Goal: Transaction & Acquisition: Obtain resource

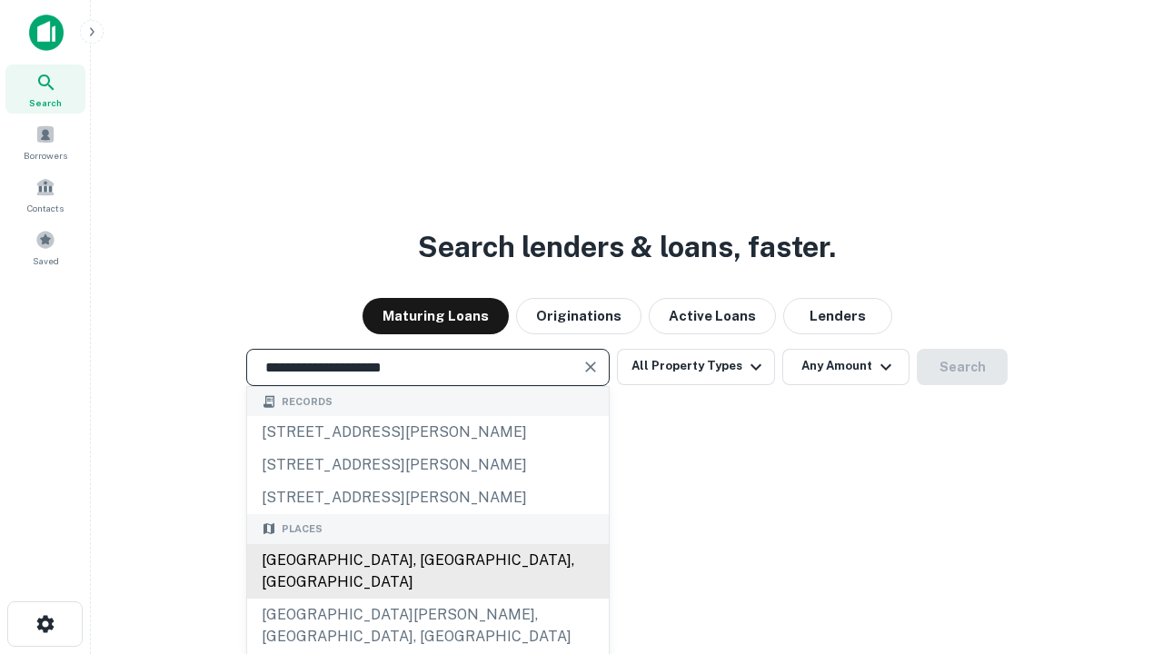
click at [427, 599] on div "[GEOGRAPHIC_DATA], [GEOGRAPHIC_DATA], [GEOGRAPHIC_DATA]" at bounding box center [427, 571] width 361 height 54
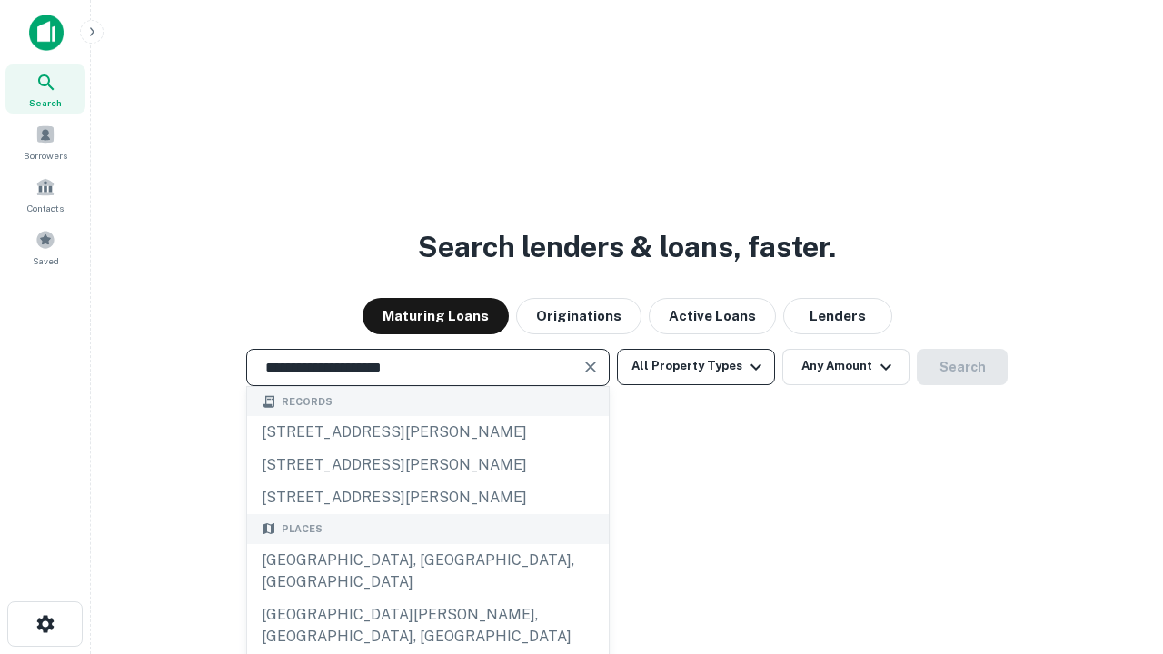
type input "**********"
click at [696, 366] on button "All Property Types" at bounding box center [696, 367] width 158 height 36
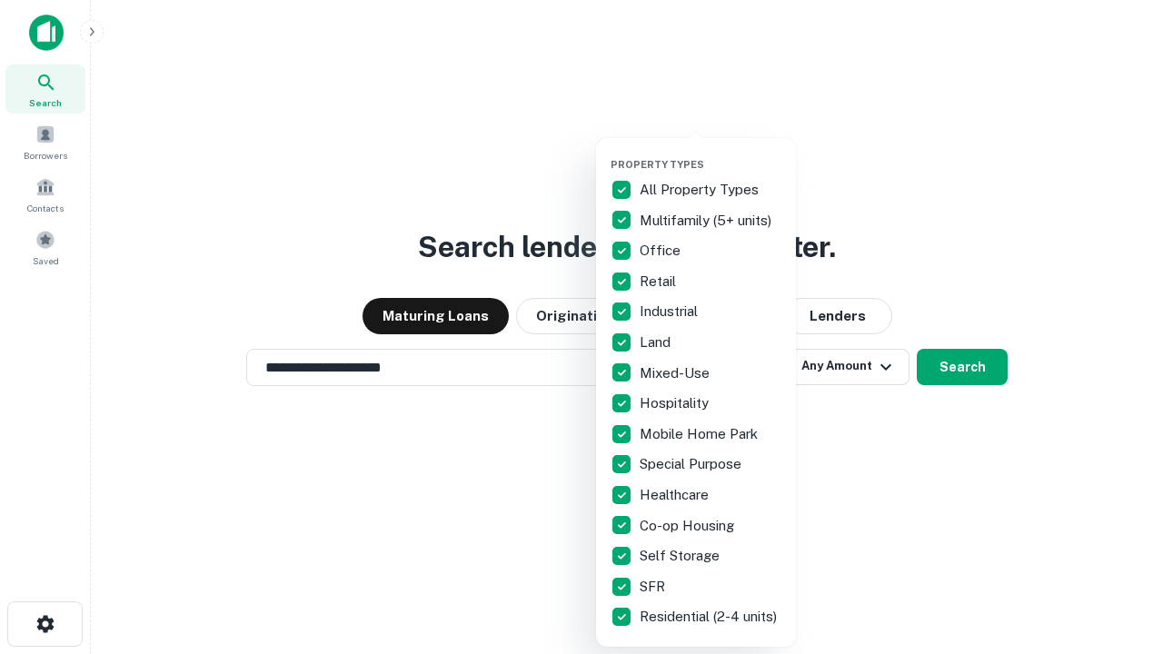
click at [710, 153] on button "button" at bounding box center [710, 153] width 200 height 1
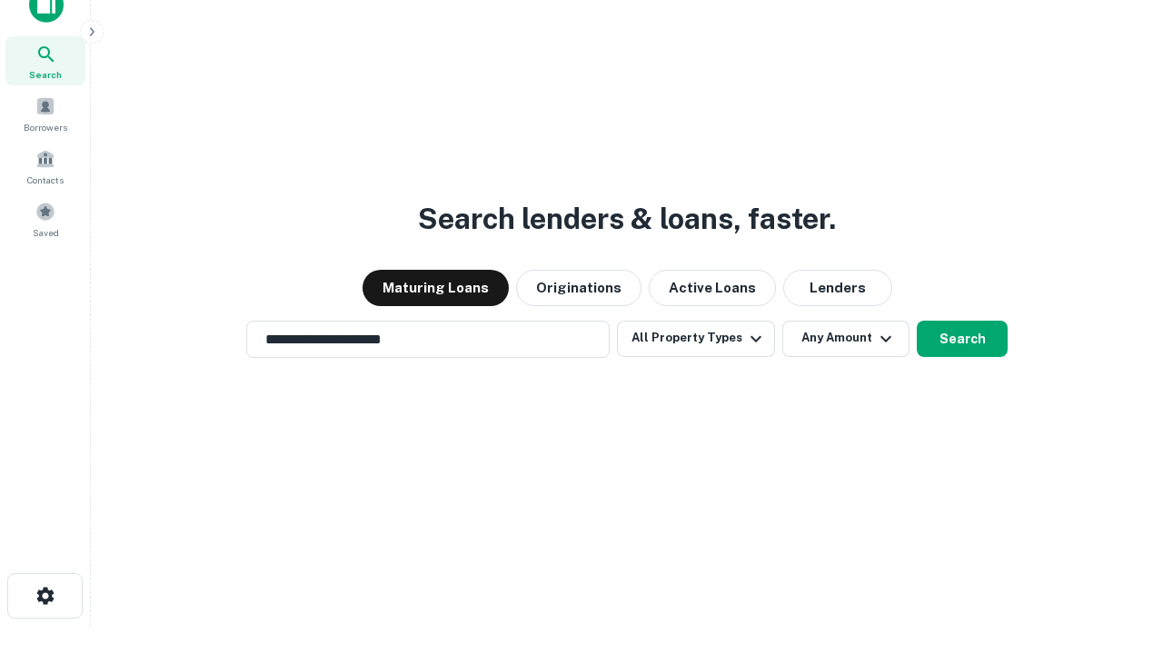
scroll to position [11, 219]
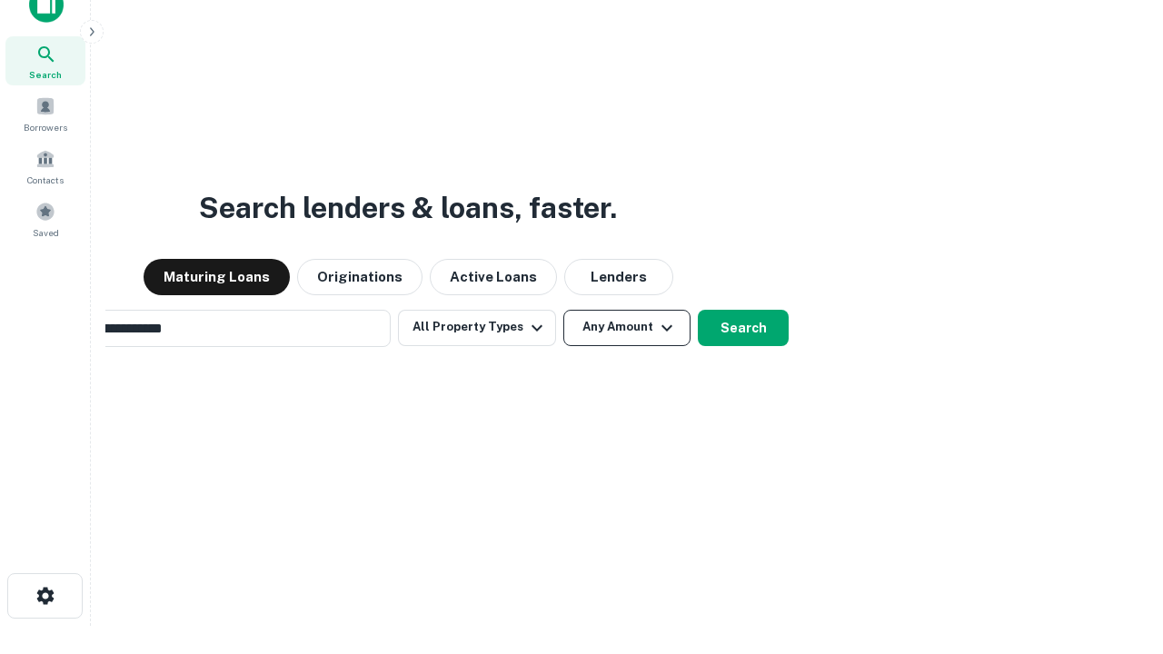
click at [563, 310] on button "Any Amount" at bounding box center [626, 328] width 127 height 36
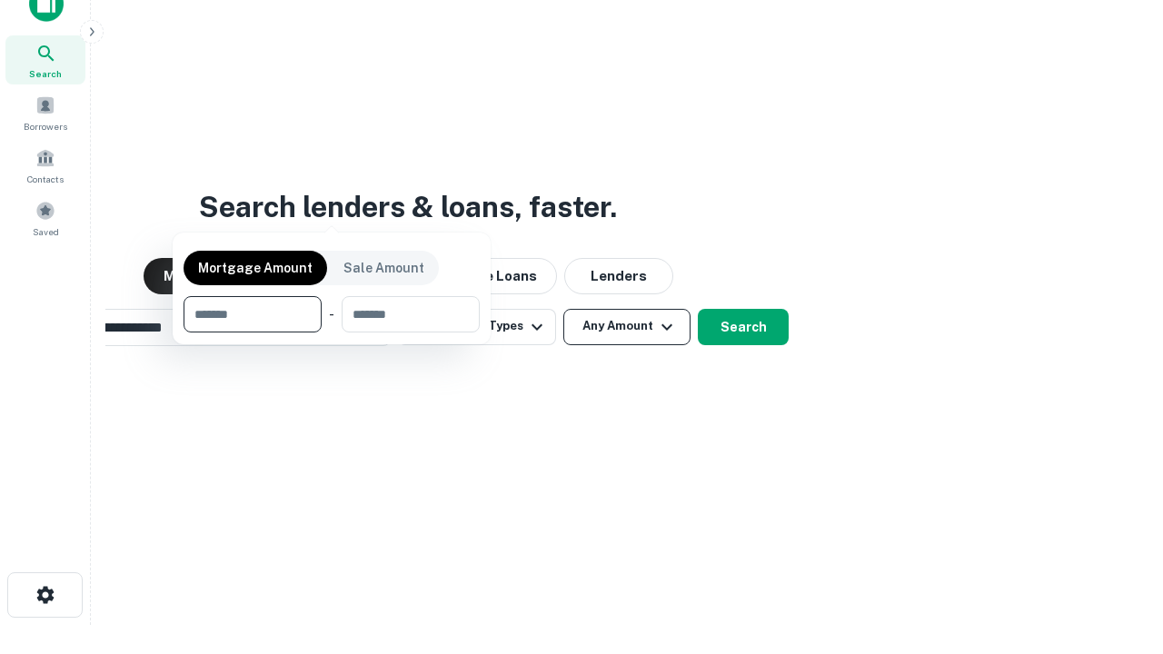
scroll to position [131, 514]
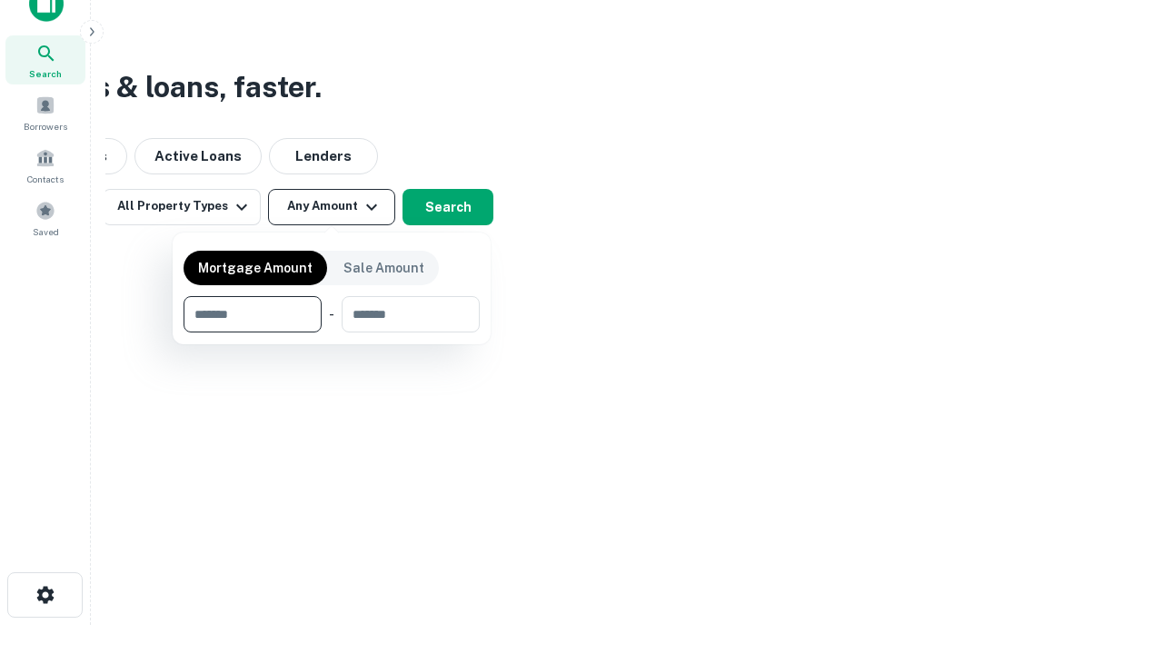
type input "*******"
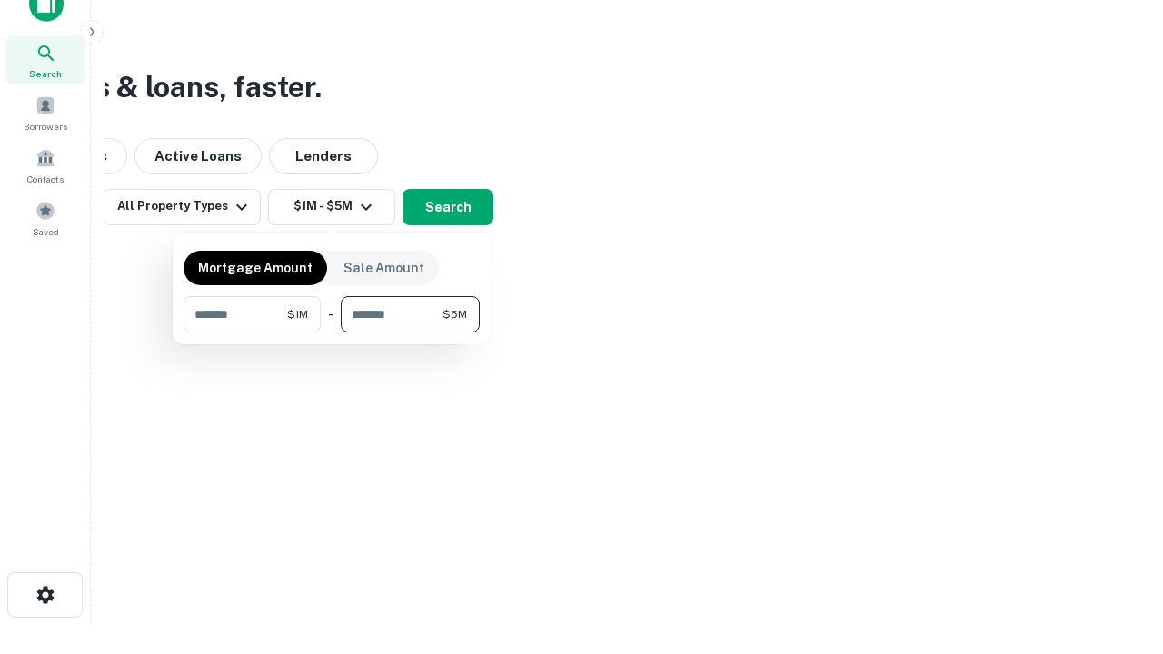
type input "*******"
click at [332, 332] on button "button" at bounding box center [331, 332] width 296 height 1
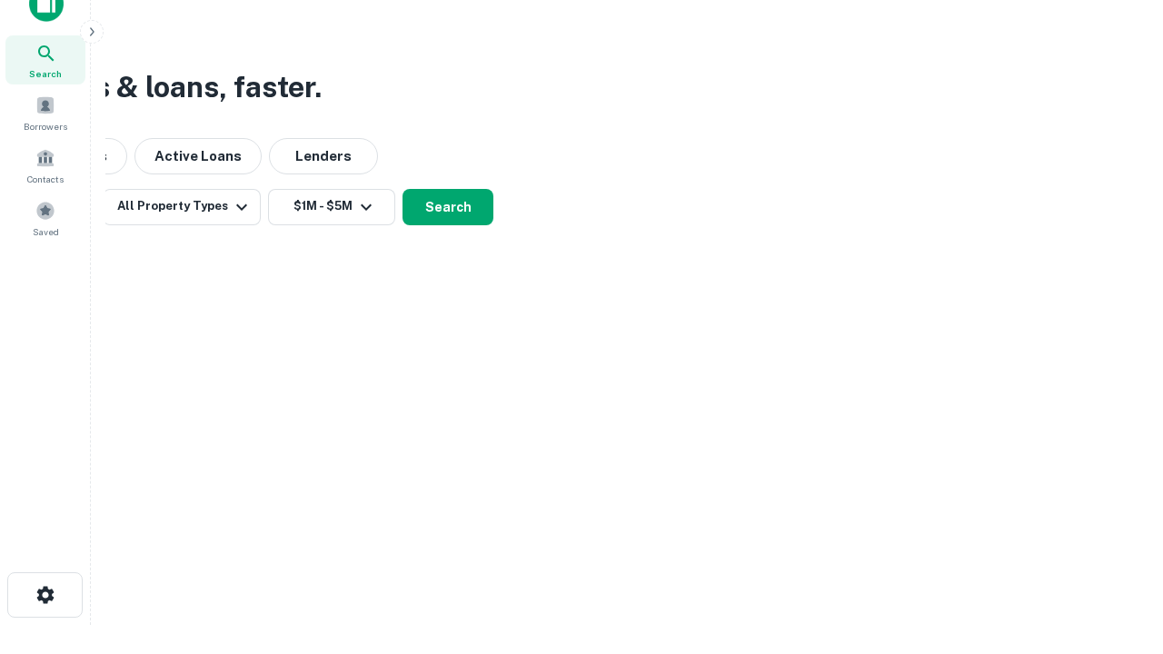
scroll to position [11, 335]
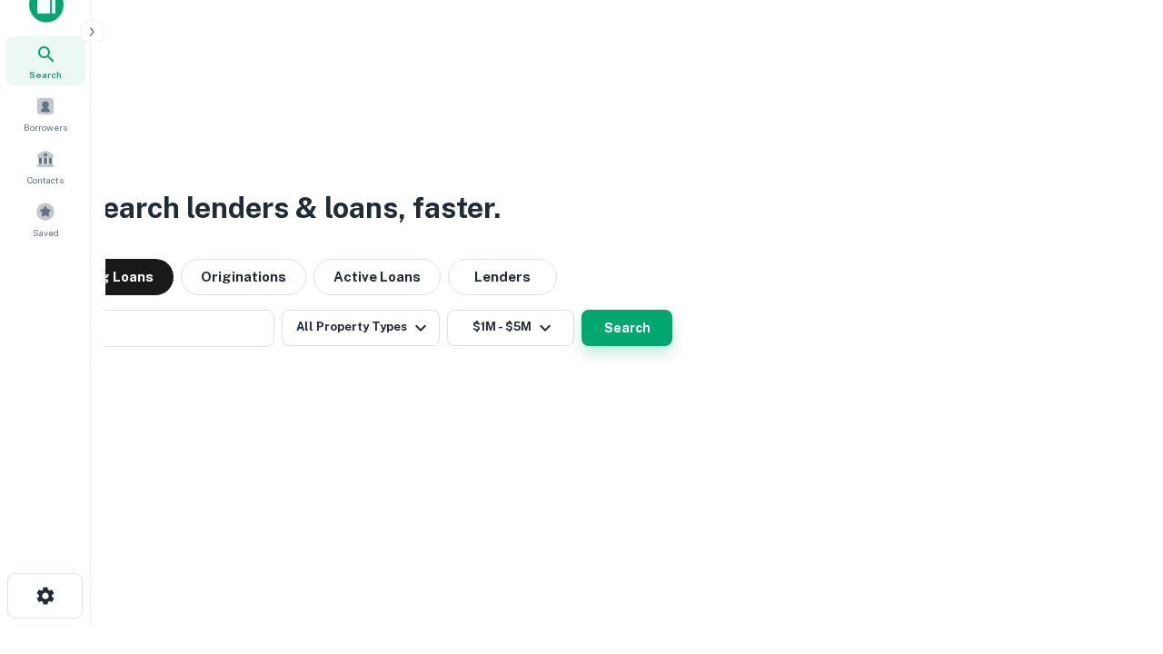
click at [581, 310] on button "Search" at bounding box center [626, 328] width 91 height 36
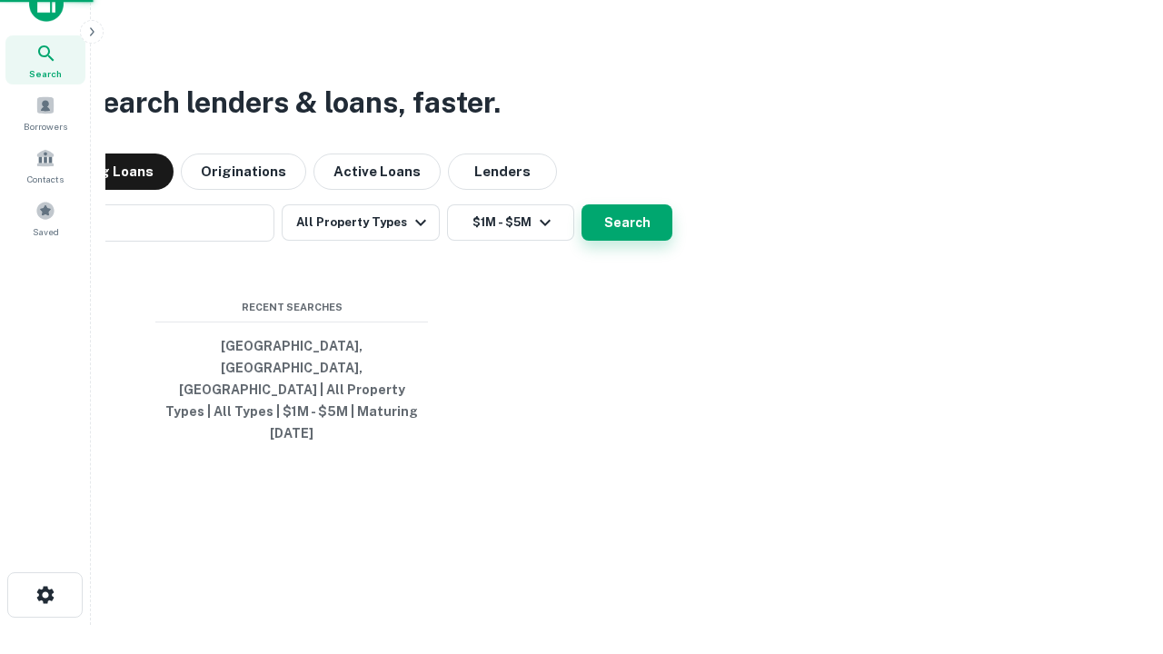
scroll to position [48, 514]
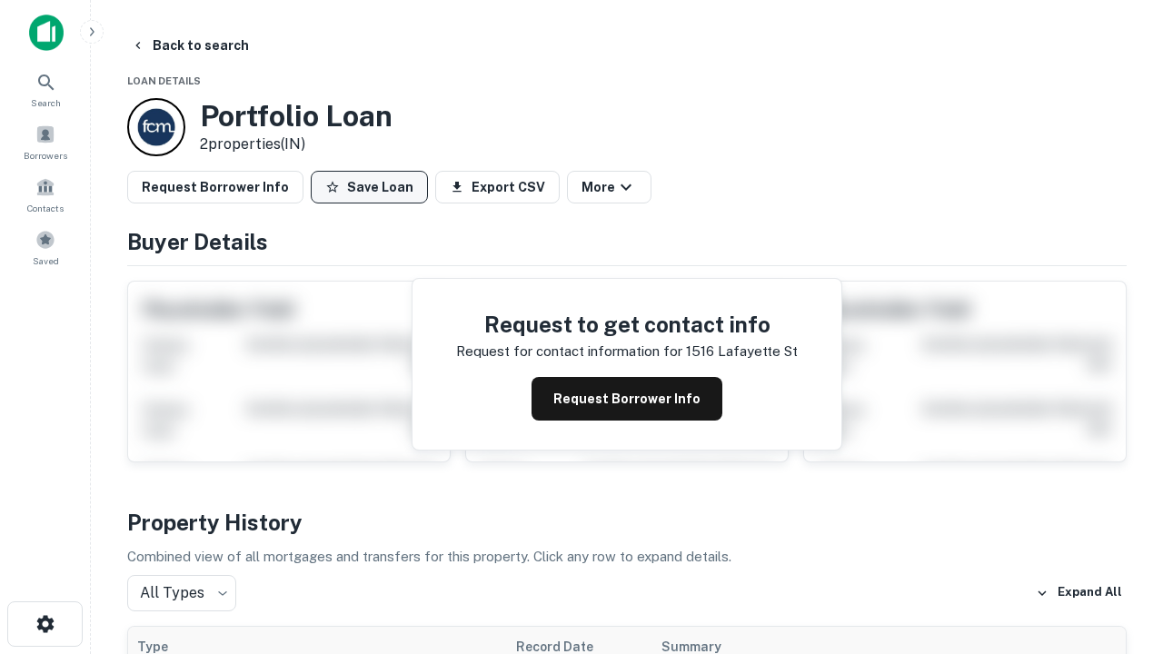
click at [369, 187] on button "Save Loan" at bounding box center [369, 187] width 117 height 33
click at [373, 187] on button "Loan Saved" at bounding box center [373, 187] width 125 height 33
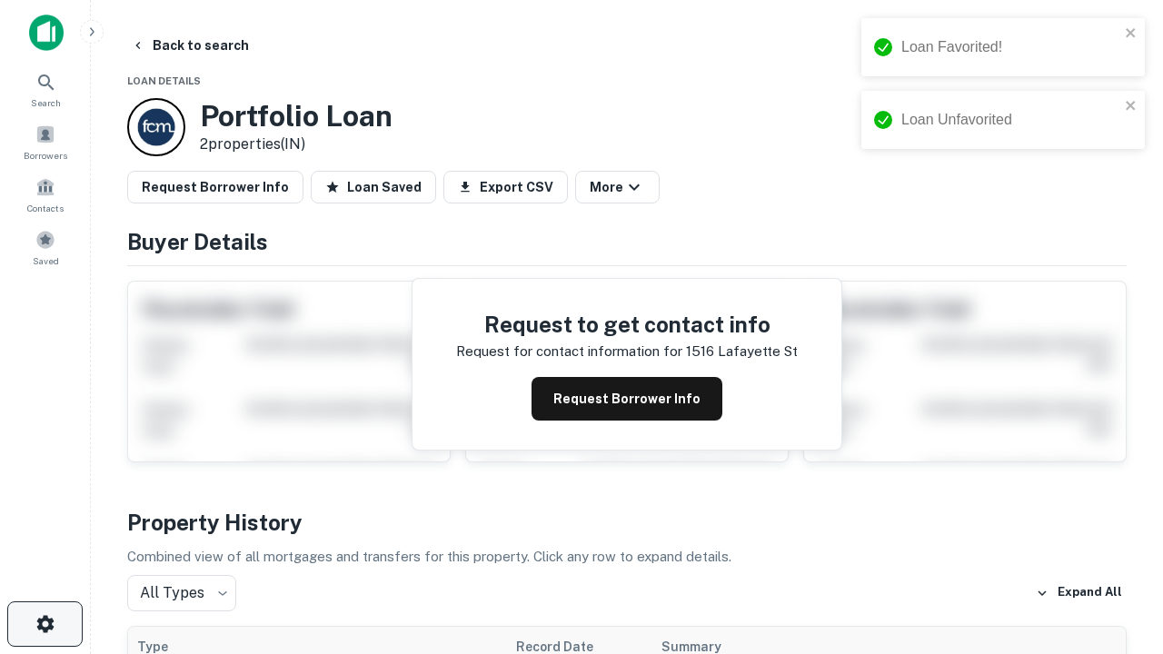
click at [45, 624] on icon "button" at bounding box center [46, 624] width 22 height 22
